Goal: Task Accomplishment & Management: Manage account settings

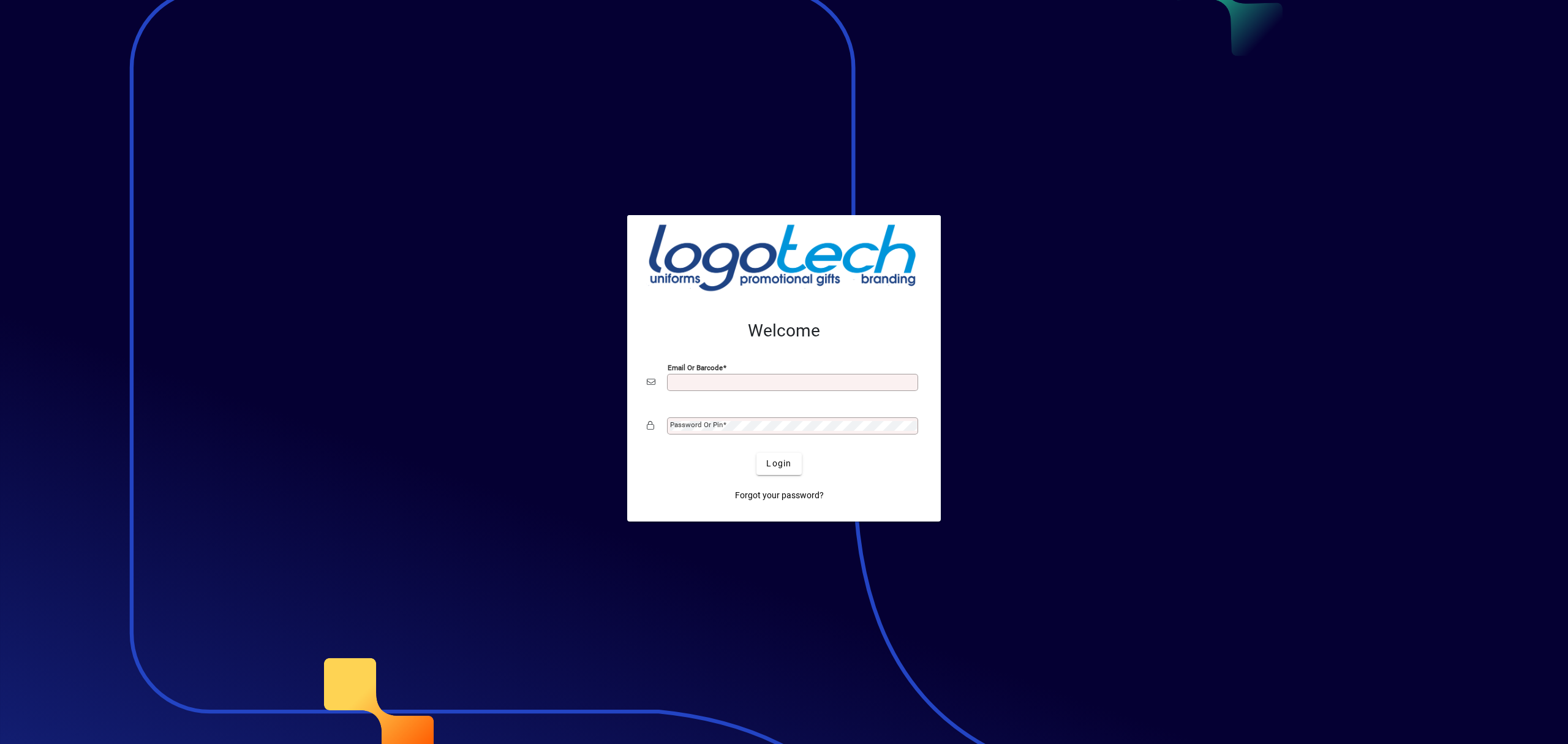
click at [725, 378] on input "Email or Barcode" at bounding box center [794, 382] width 248 height 10
type input "**********"
click at [694, 428] on mat-label "Password or Pin" at bounding box center [696, 425] width 53 height 9
click at [756, 453] on button "Login" at bounding box center [779, 464] width 44 height 22
